Goal: Task Accomplishment & Management: Manage account settings

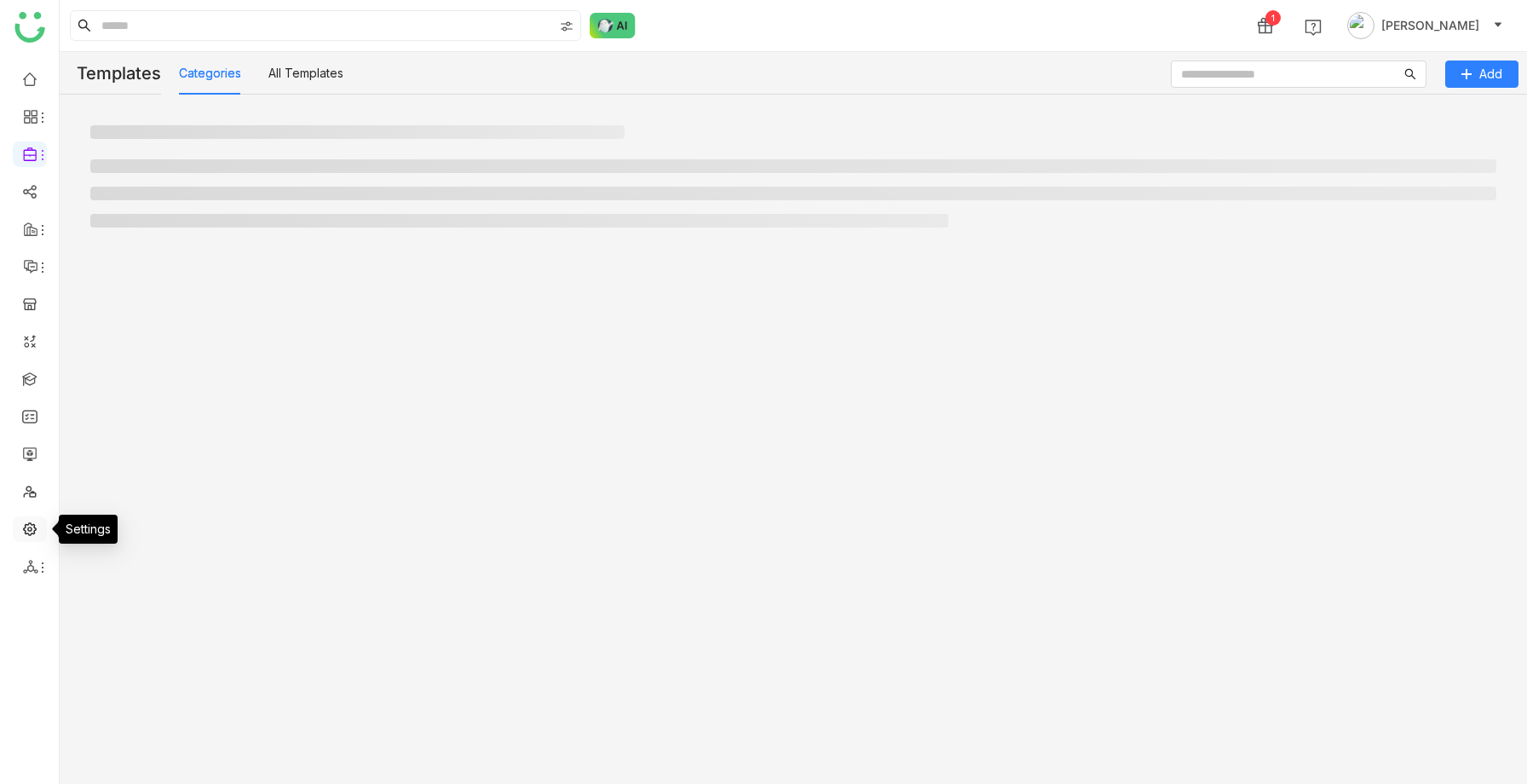
click at [31, 527] on link at bounding box center [29, 527] width 15 height 14
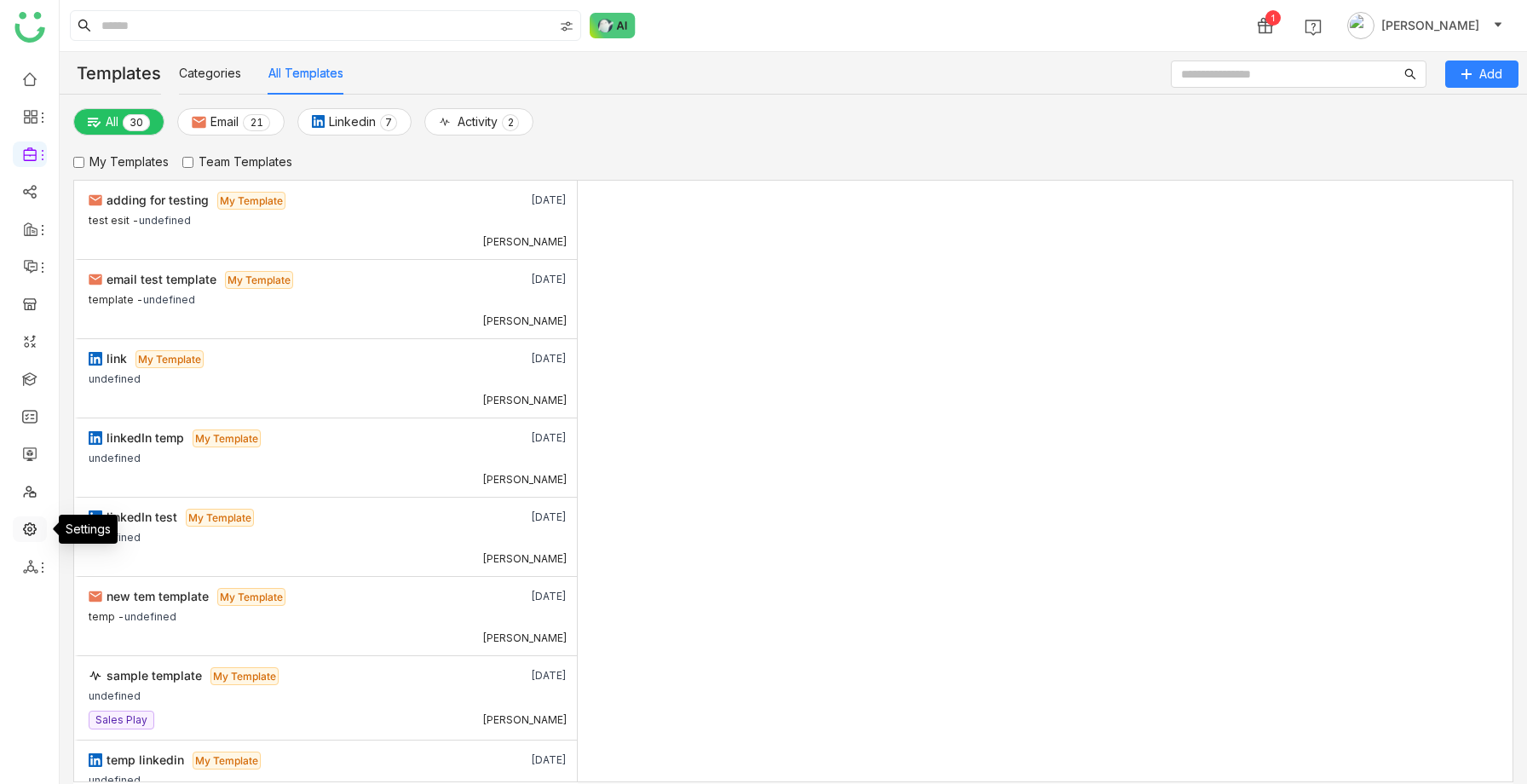
click at [28, 530] on link at bounding box center [29, 527] width 15 height 14
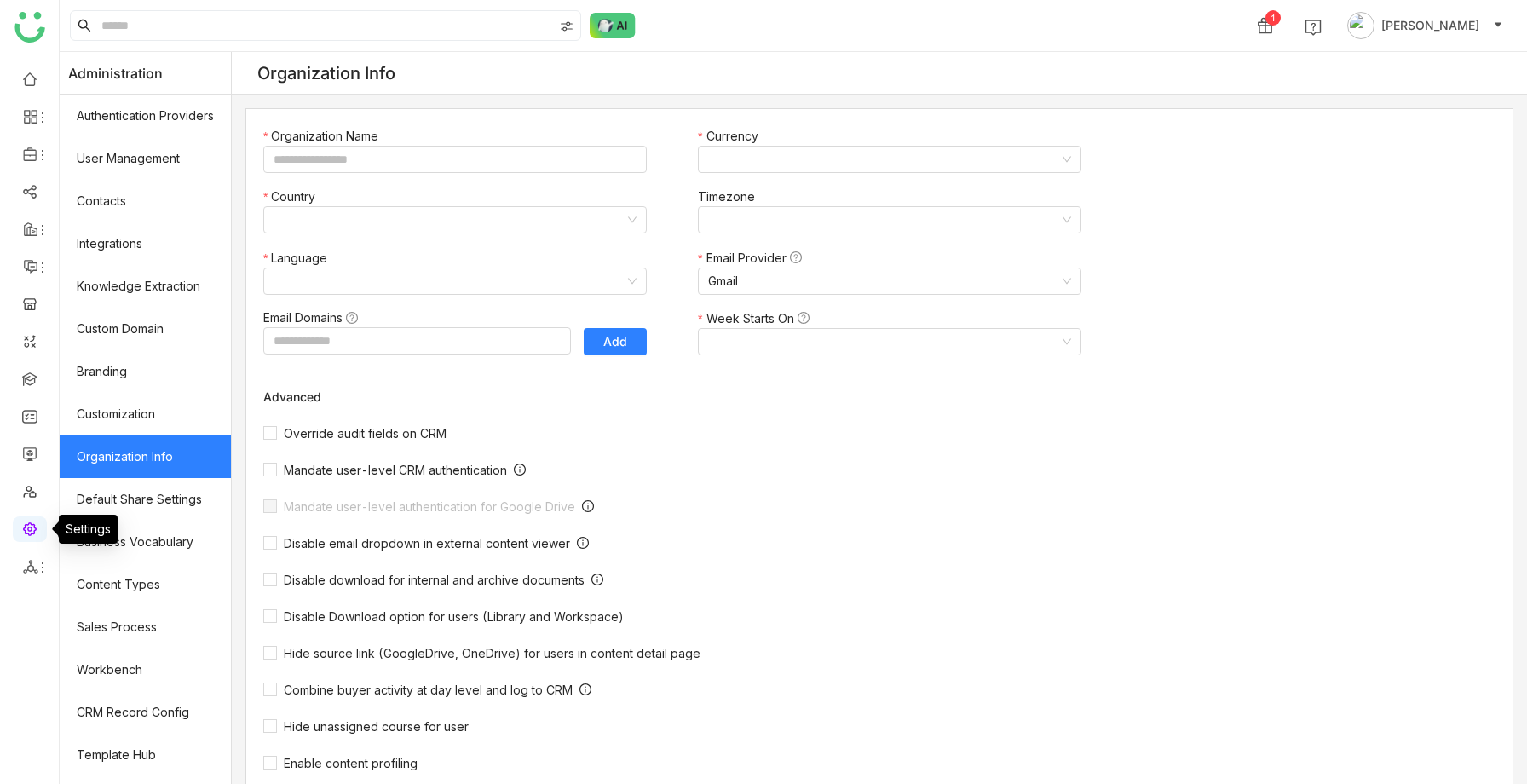
type input "*******"
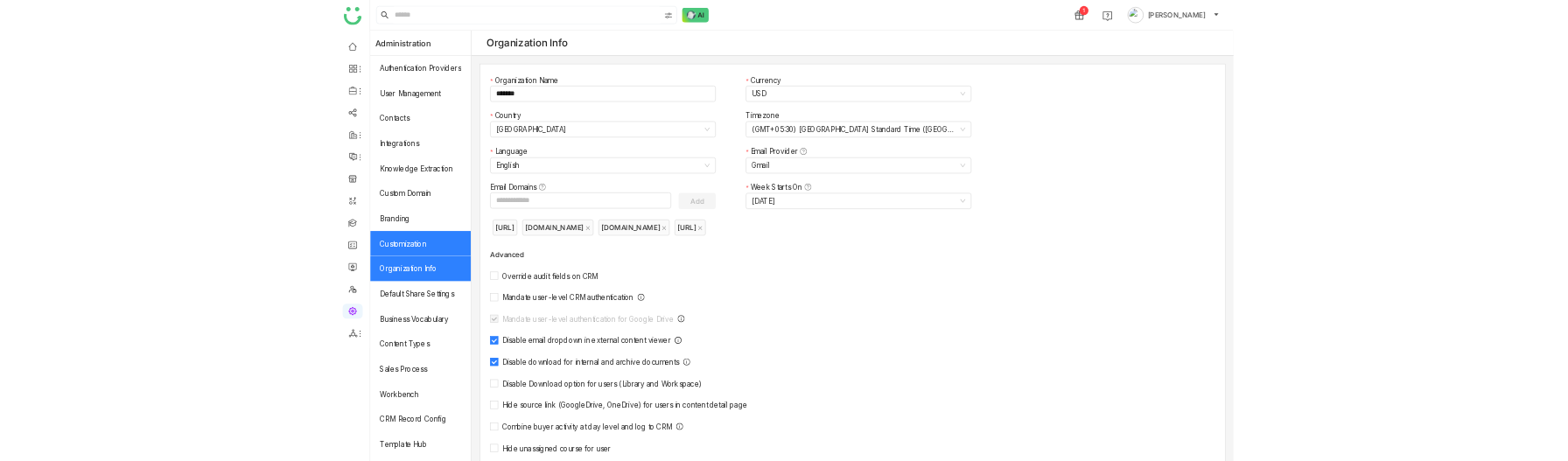
scroll to position [123, 0]
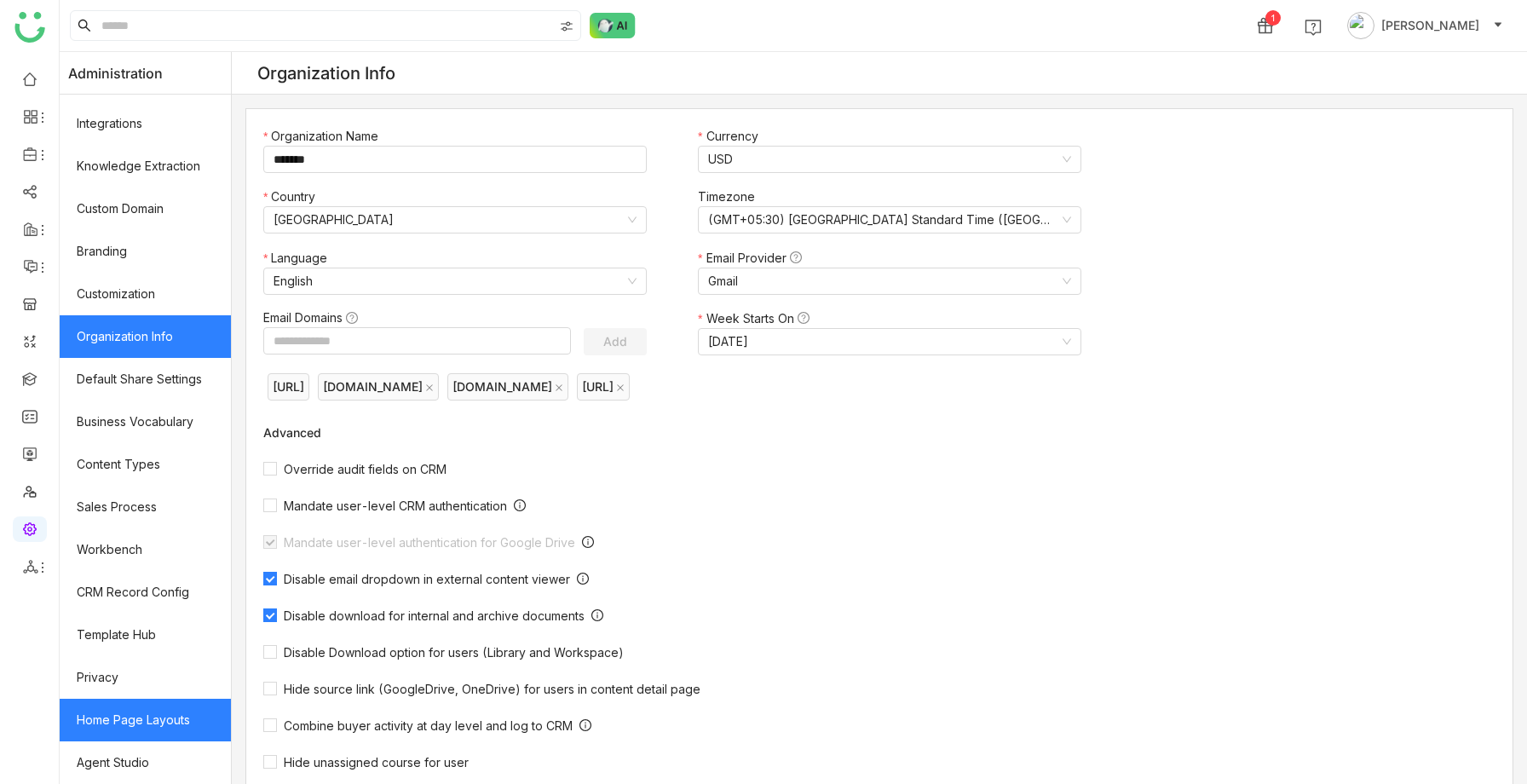
click at [143, 712] on link "Home Page Layouts" at bounding box center [146, 720] width 171 height 42
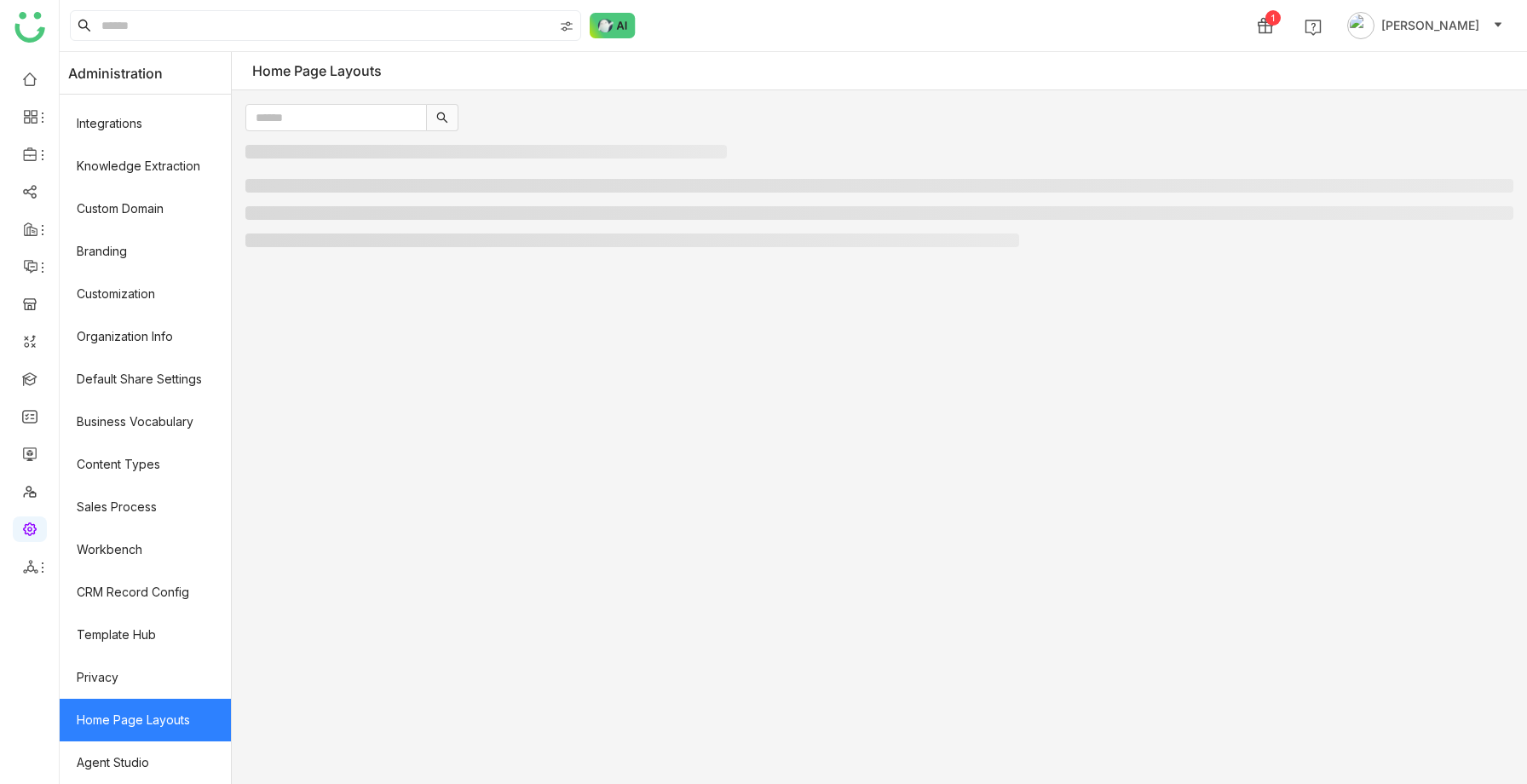
click at [137, 713] on link "Home Page Layouts" at bounding box center [146, 720] width 171 height 42
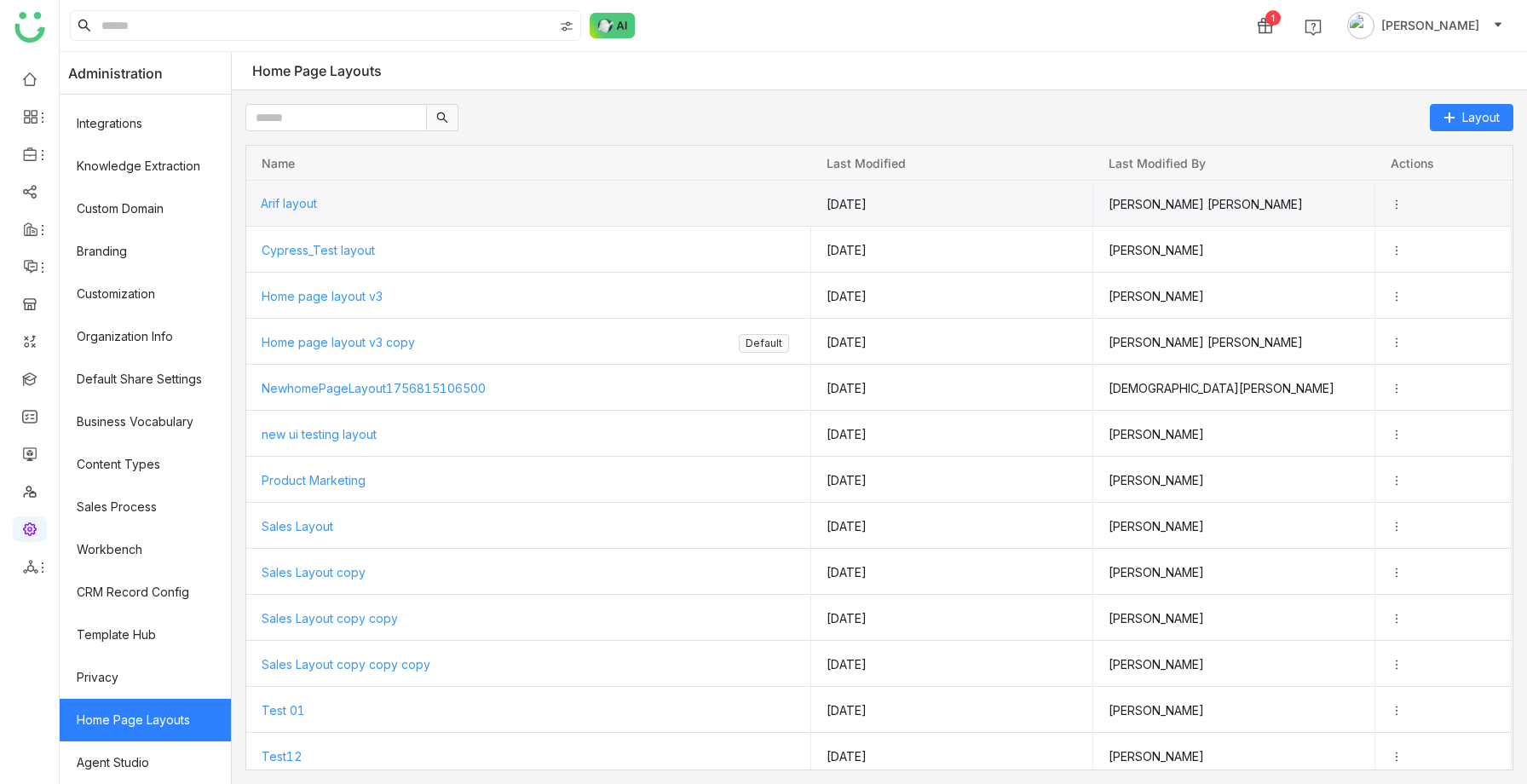
click at [300, 208] on span "Arif layout" at bounding box center [289, 203] width 57 height 14
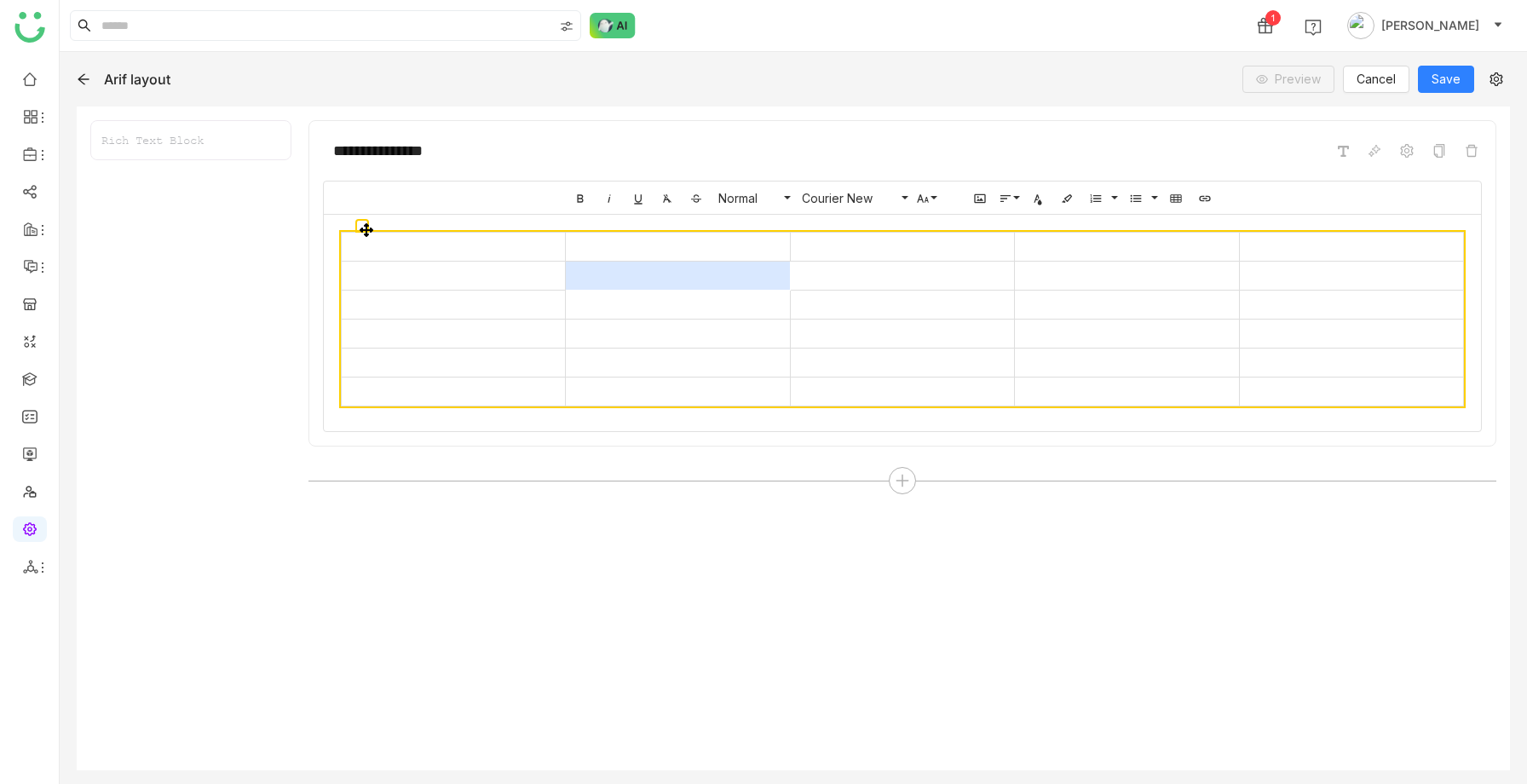
click at [571, 269] on td at bounding box center [678, 275] width 224 height 29
click at [696, 253] on td at bounding box center [678, 246] width 224 height 29
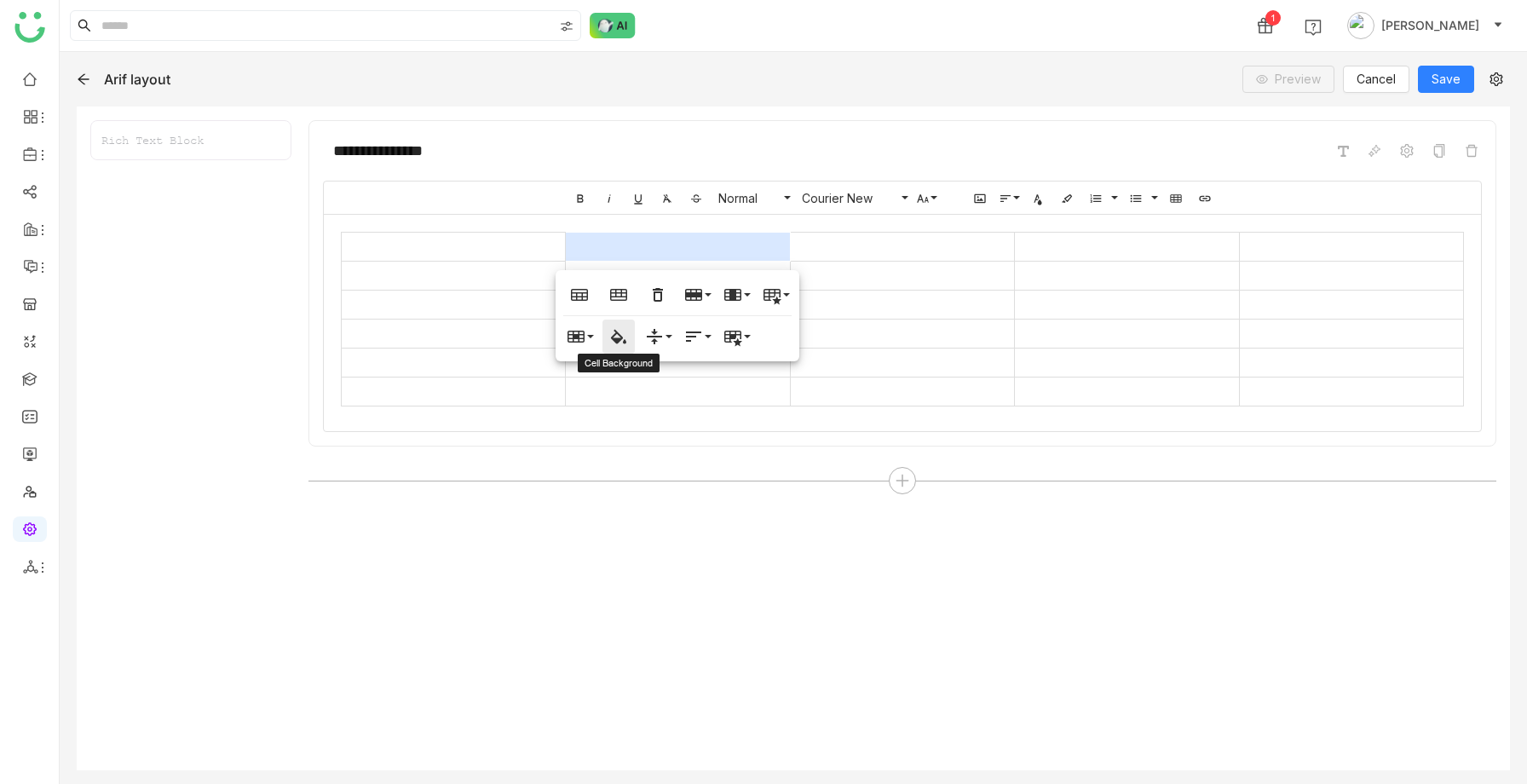
click at [613, 329] on icon "button" at bounding box center [618, 335] width 20 height 20
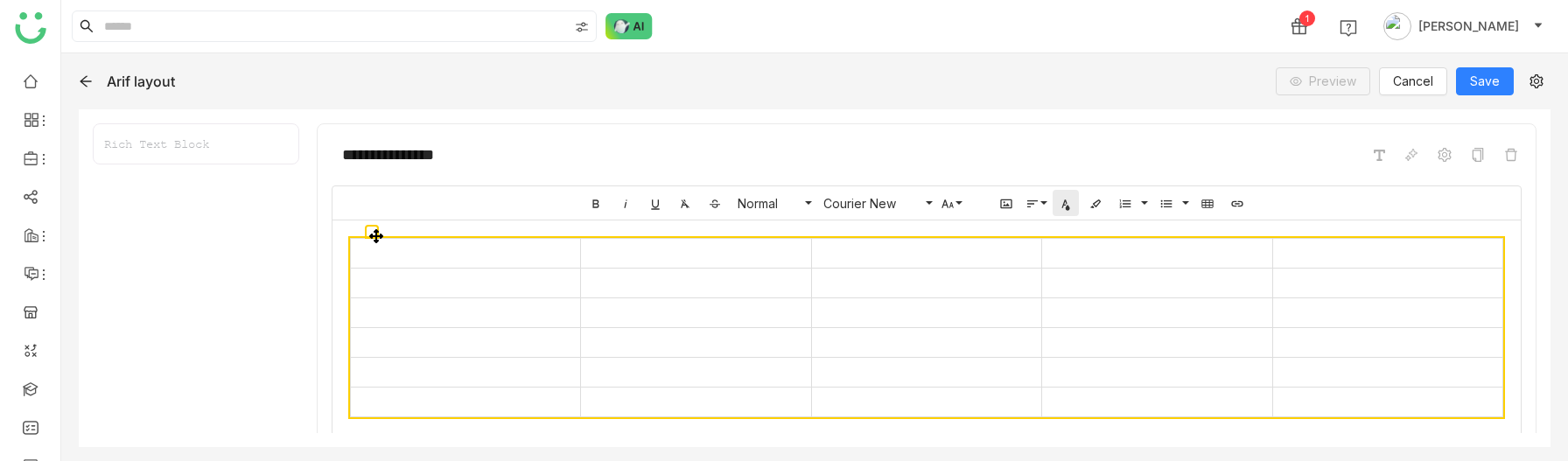
click at [1061, 209] on icon "button" at bounding box center [1065, 203] width 14 height 14
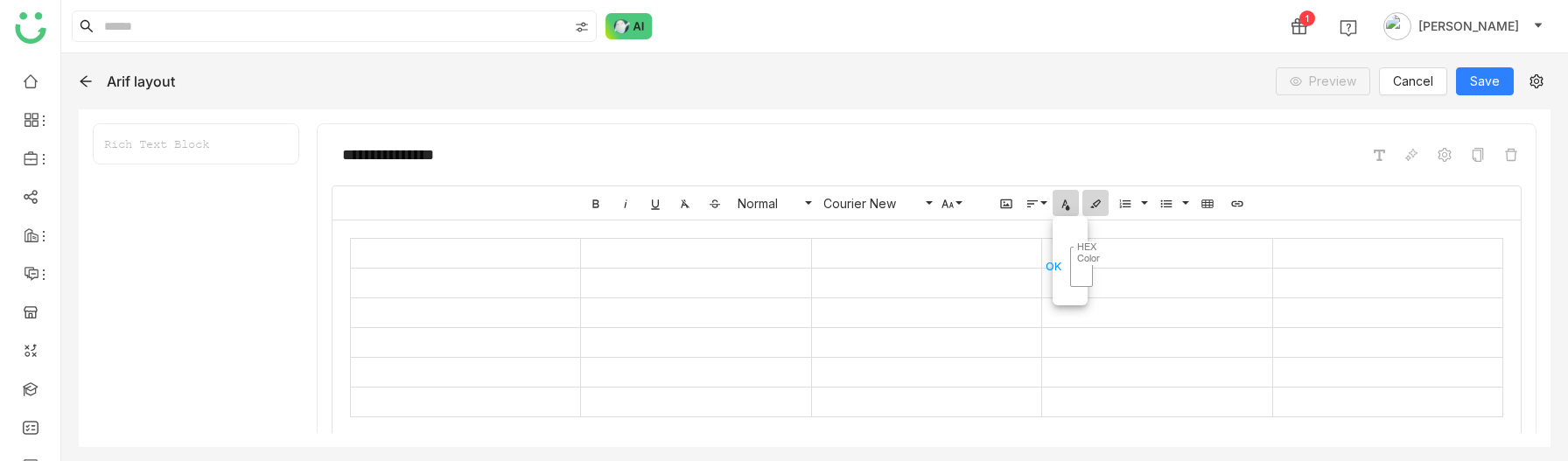
click at [1099, 208] on icon "button" at bounding box center [1095, 203] width 14 height 14
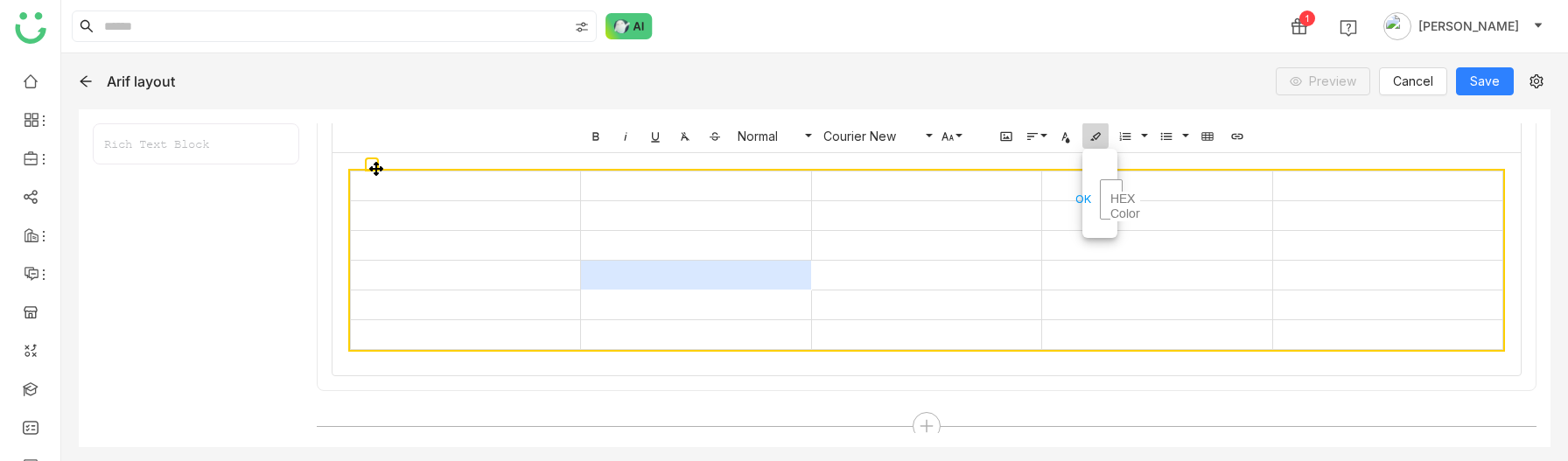
click at [624, 274] on td at bounding box center [696, 275] width 230 height 30
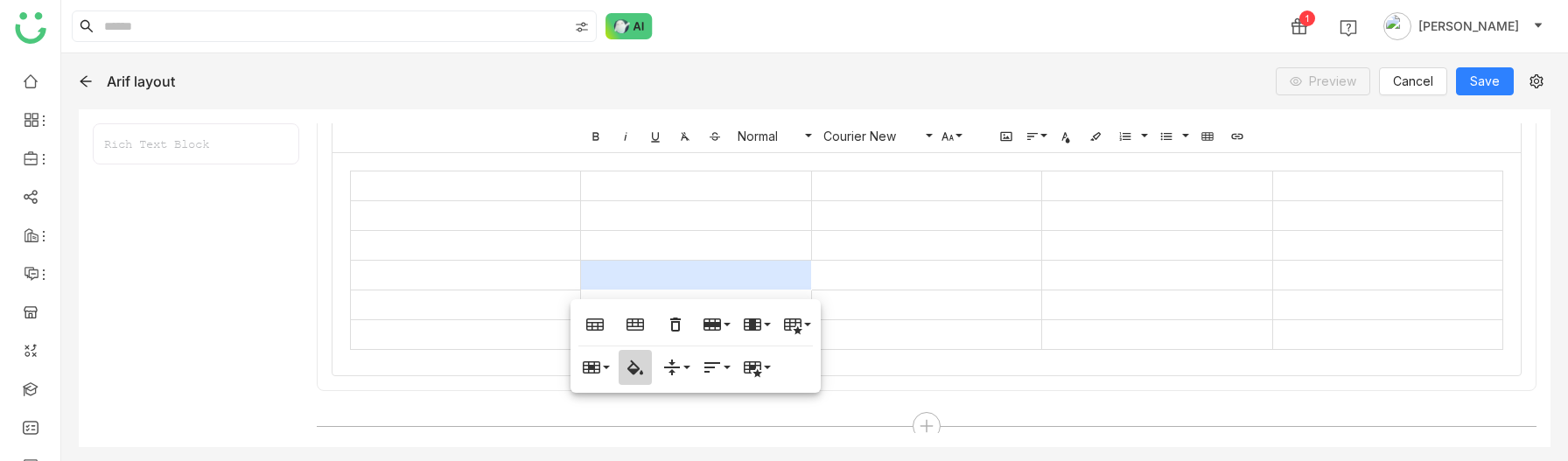
click at [646, 375] on button "Cell Background" at bounding box center [635, 368] width 34 height 35
